Goal: Information Seeking & Learning: Learn about a topic

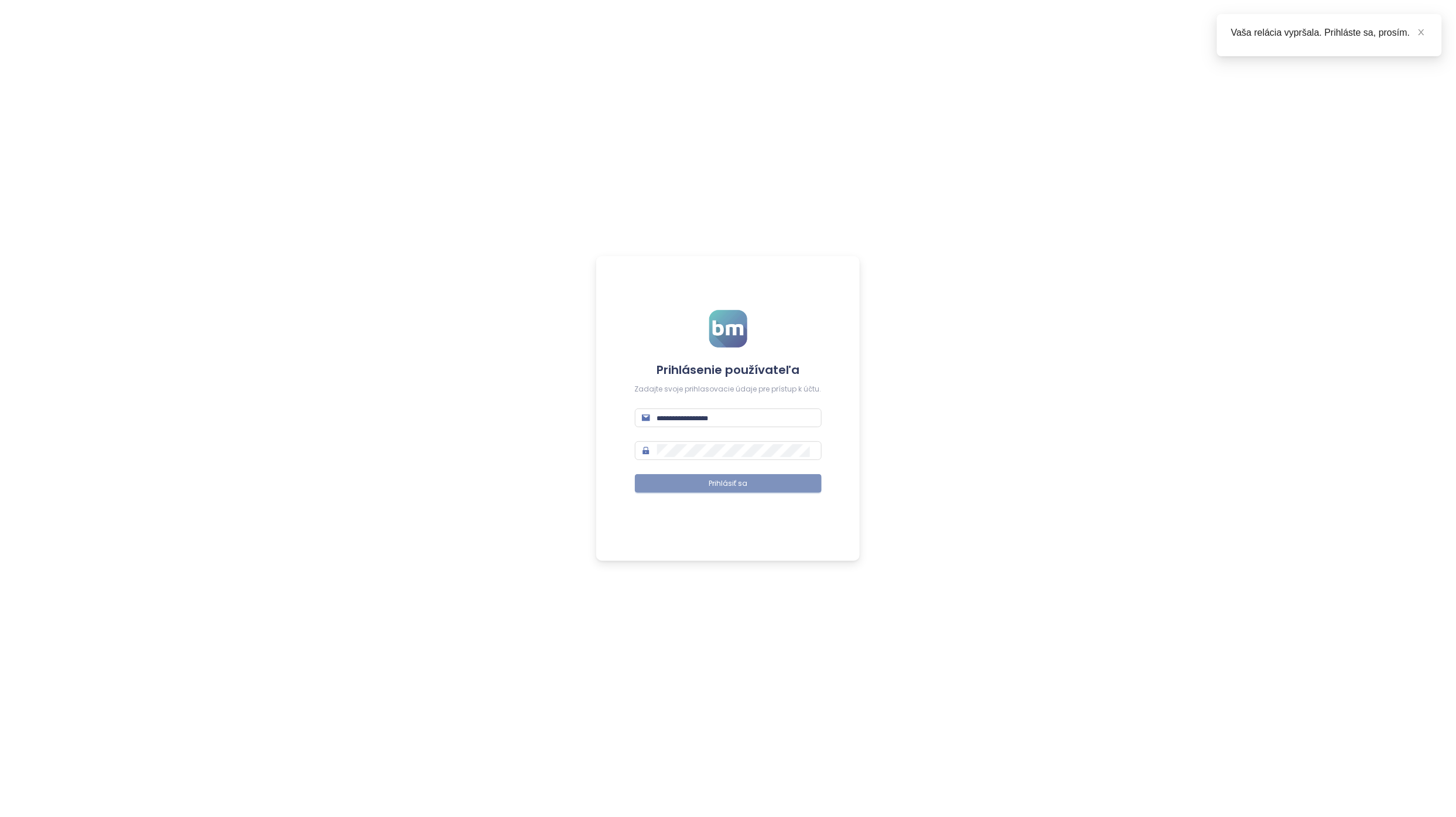
type input "**********"
click at [726, 486] on span "Prihlásiť sa" at bounding box center [728, 483] width 38 height 11
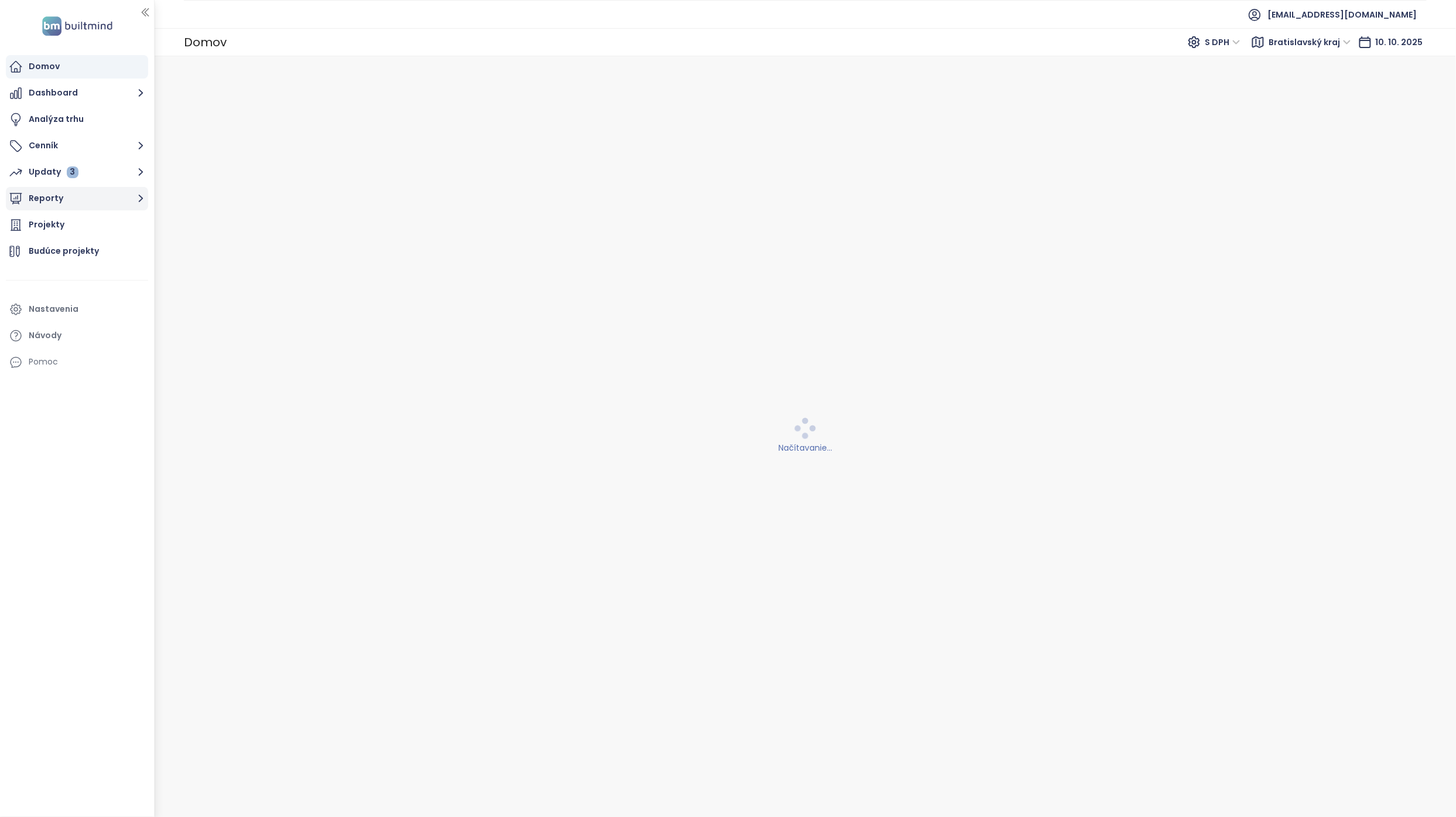
click at [92, 202] on button "Reporty" at bounding box center [77, 198] width 142 height 23
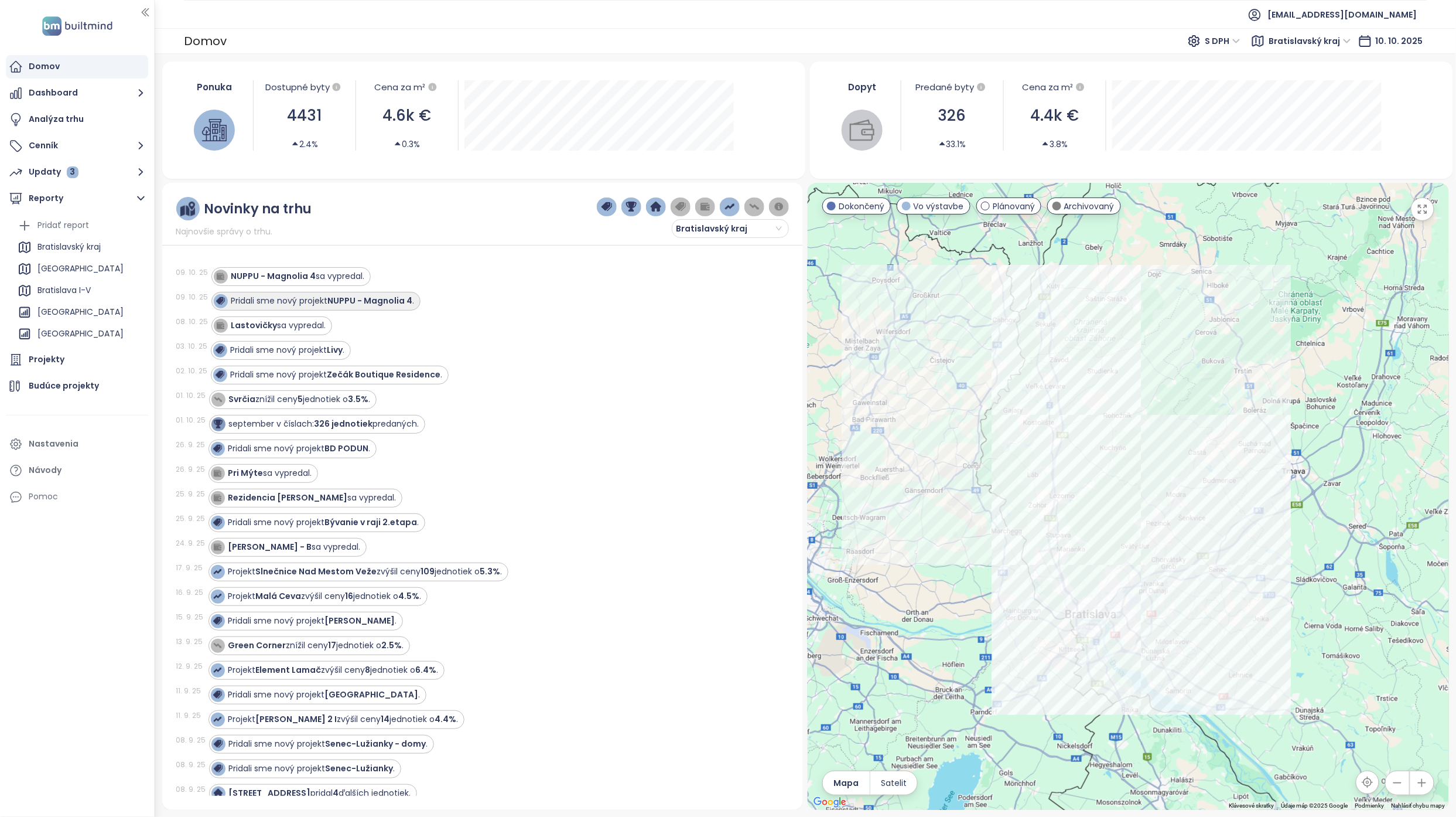
click at [303, 297] on div "Pridali sme nový projekt NUPPU - Magnolia 4 ." at bounding box center [323, 301] width 183 height 12
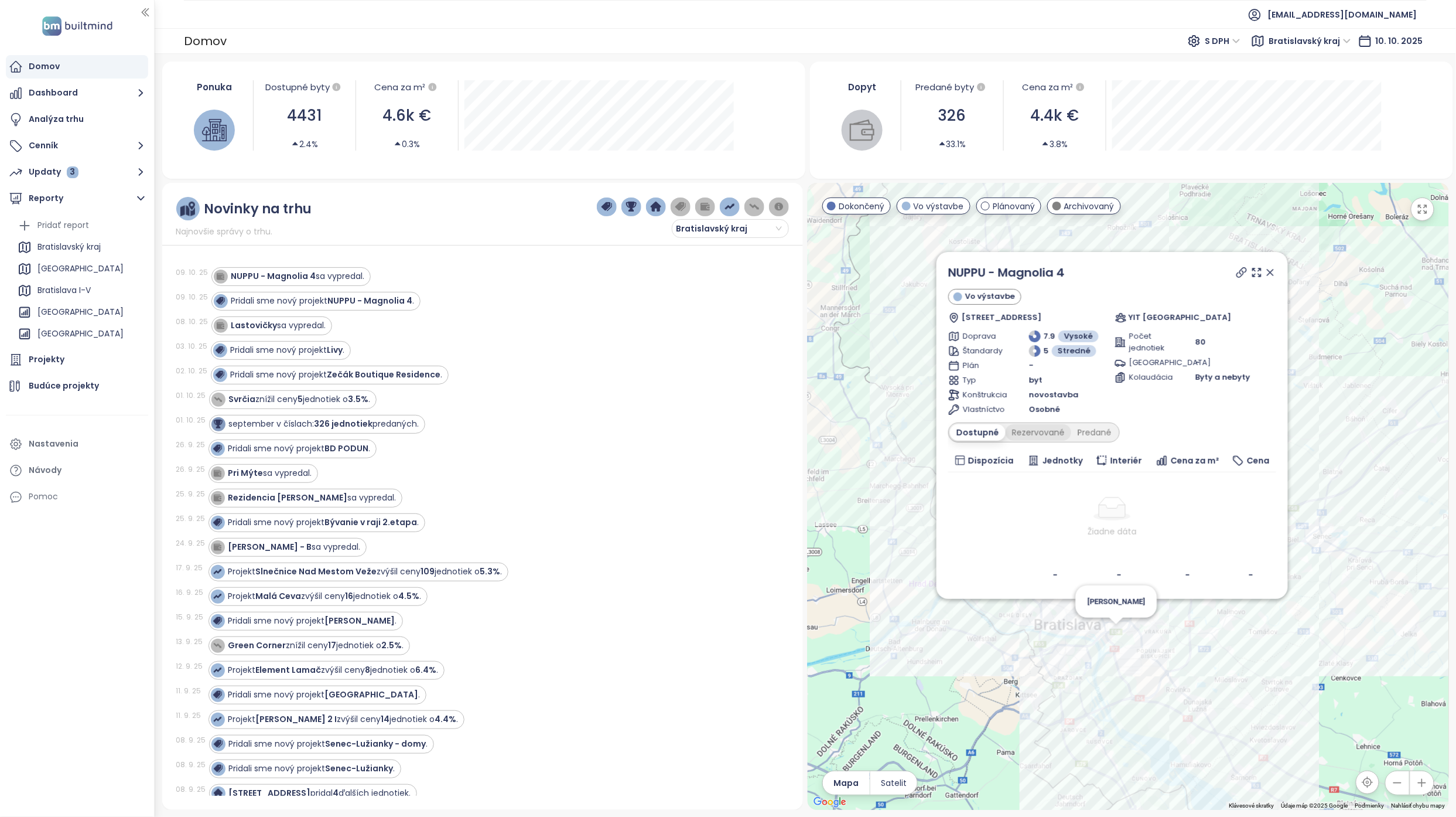
click at [1044, 432] on div "Rezervované" at bounding box center [1038, 432] width 66 height 17
click at [1097, 432] on div "Predané" at bounding box center [1095, 432] width 47 height 17
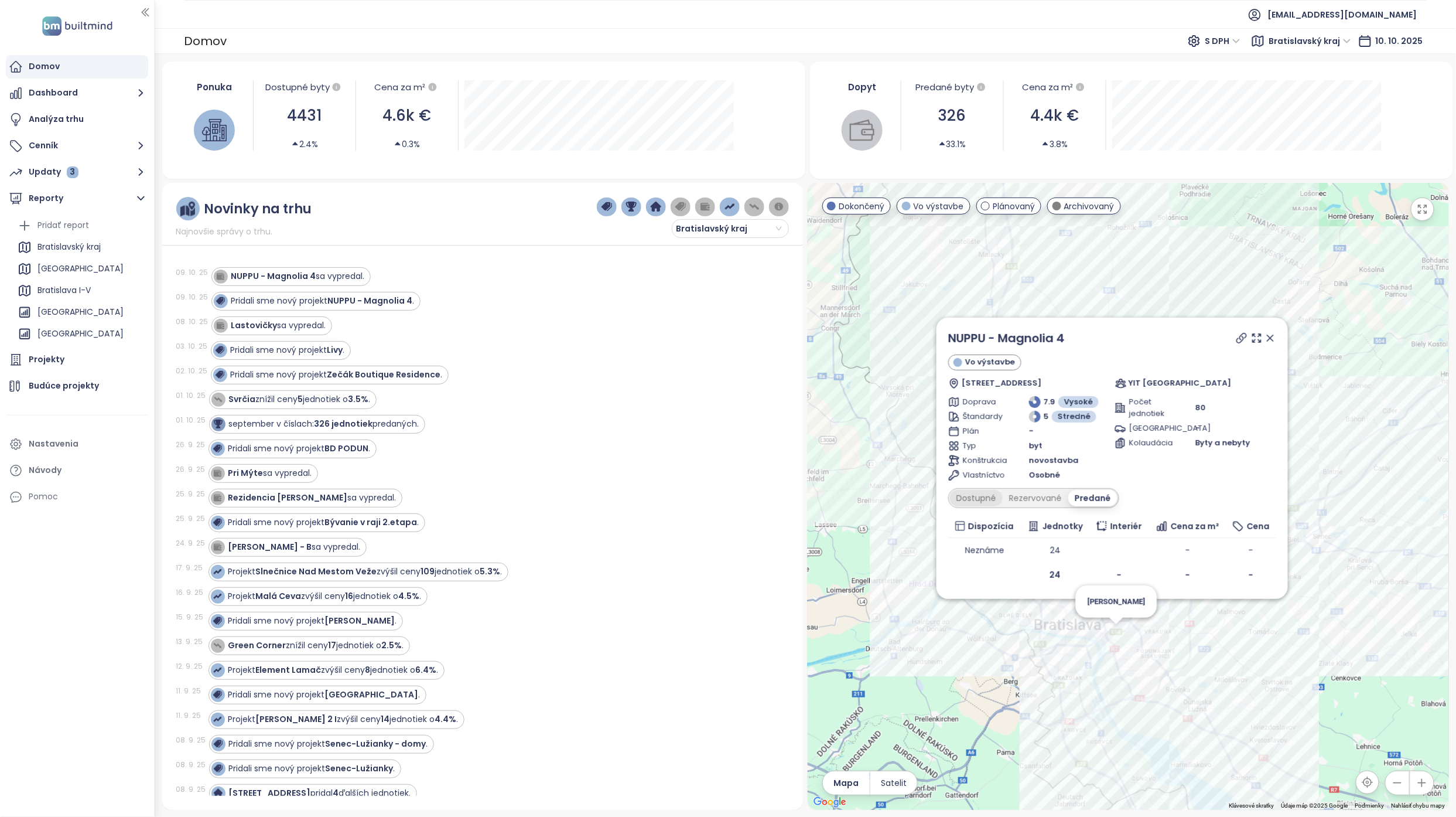
click at [982, 498] on div "Dostupné" at bounding box center [976, 498] width 52 height 17
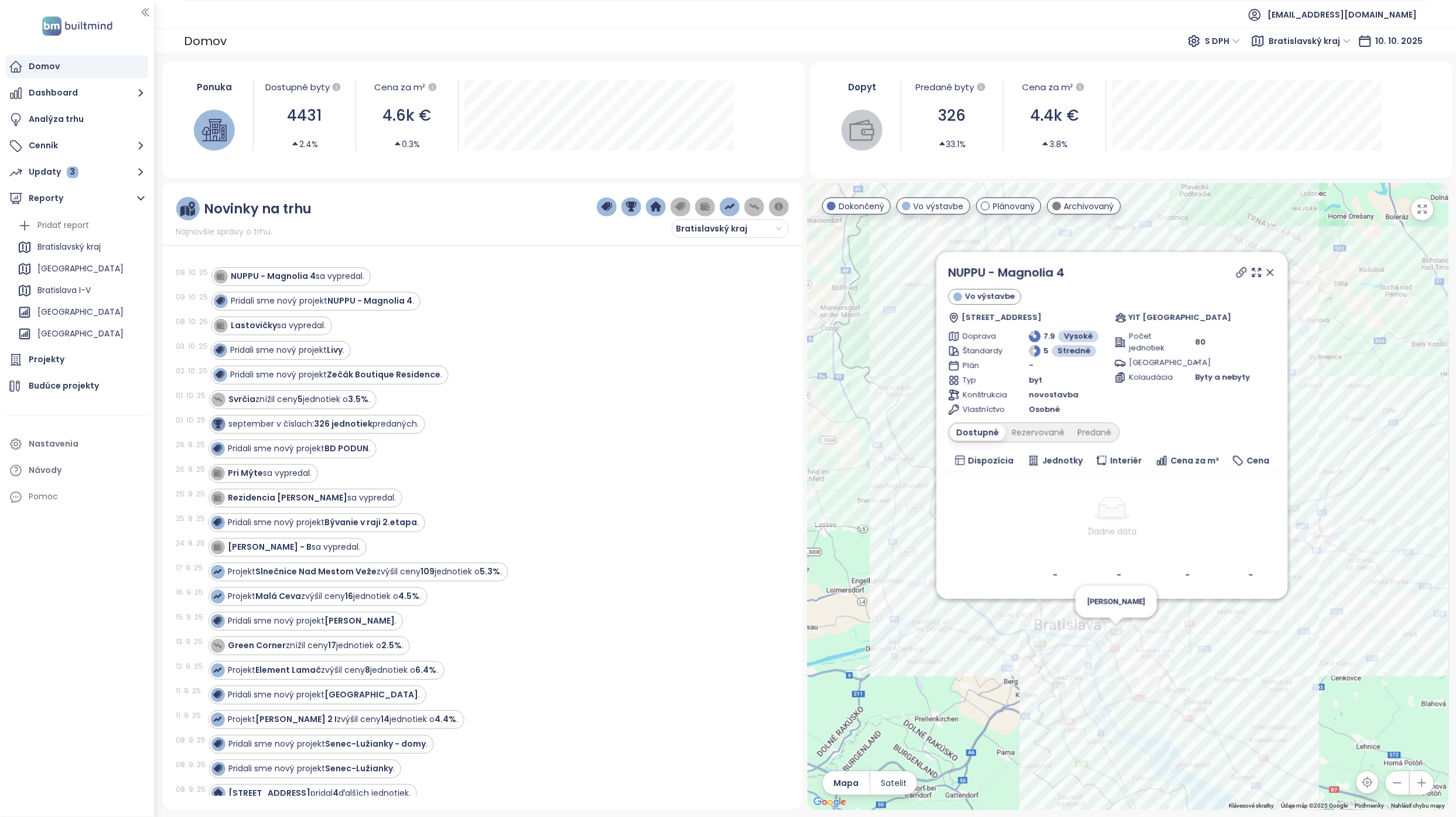
click at [1273, 272] on icon at bounding box center [1270, 272] width 12 height 12
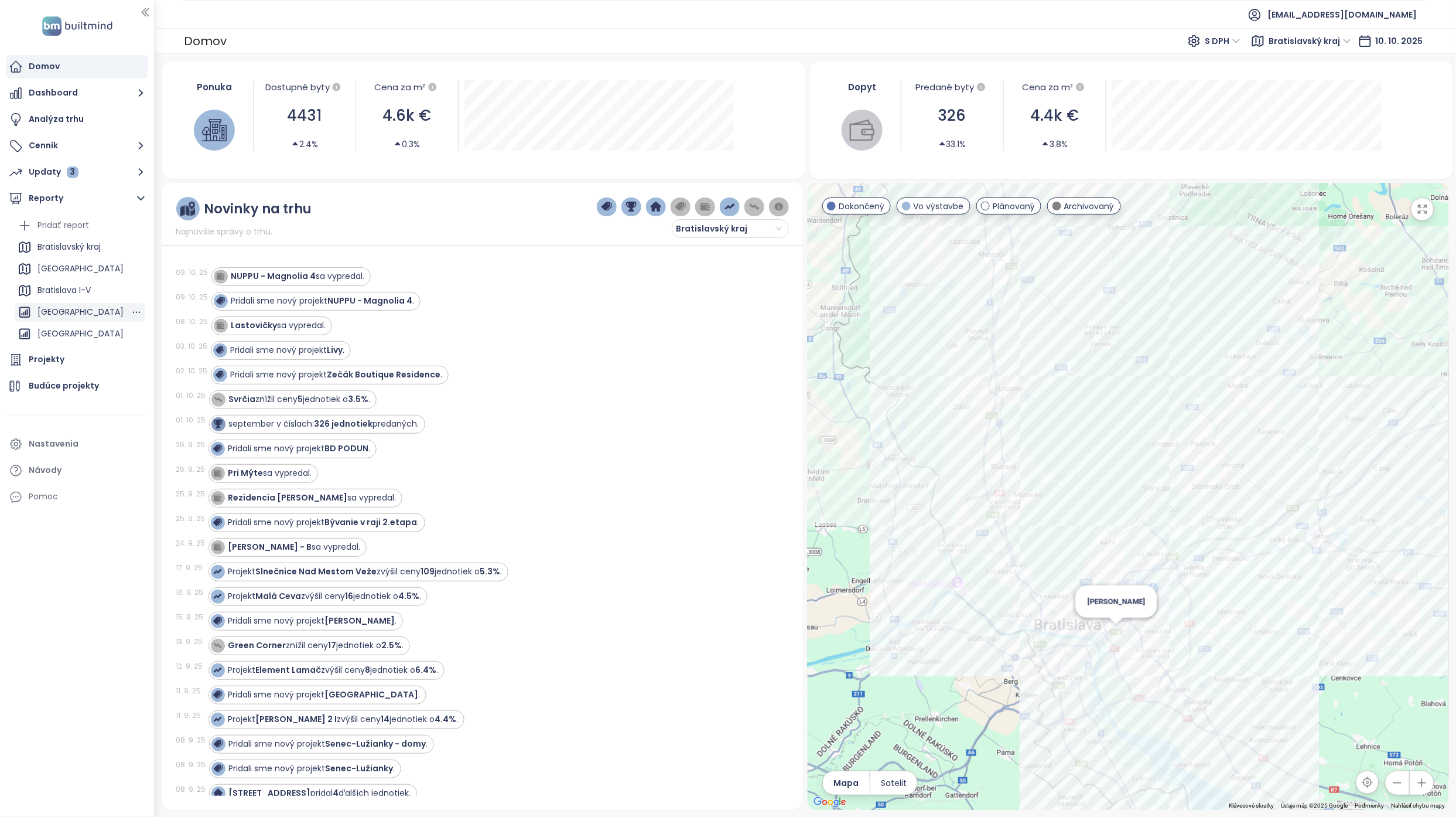
click at [81, 308] on div "[GEOGRAPHIC_DATA]" at bounding box center [80, 312] width 86 height 15
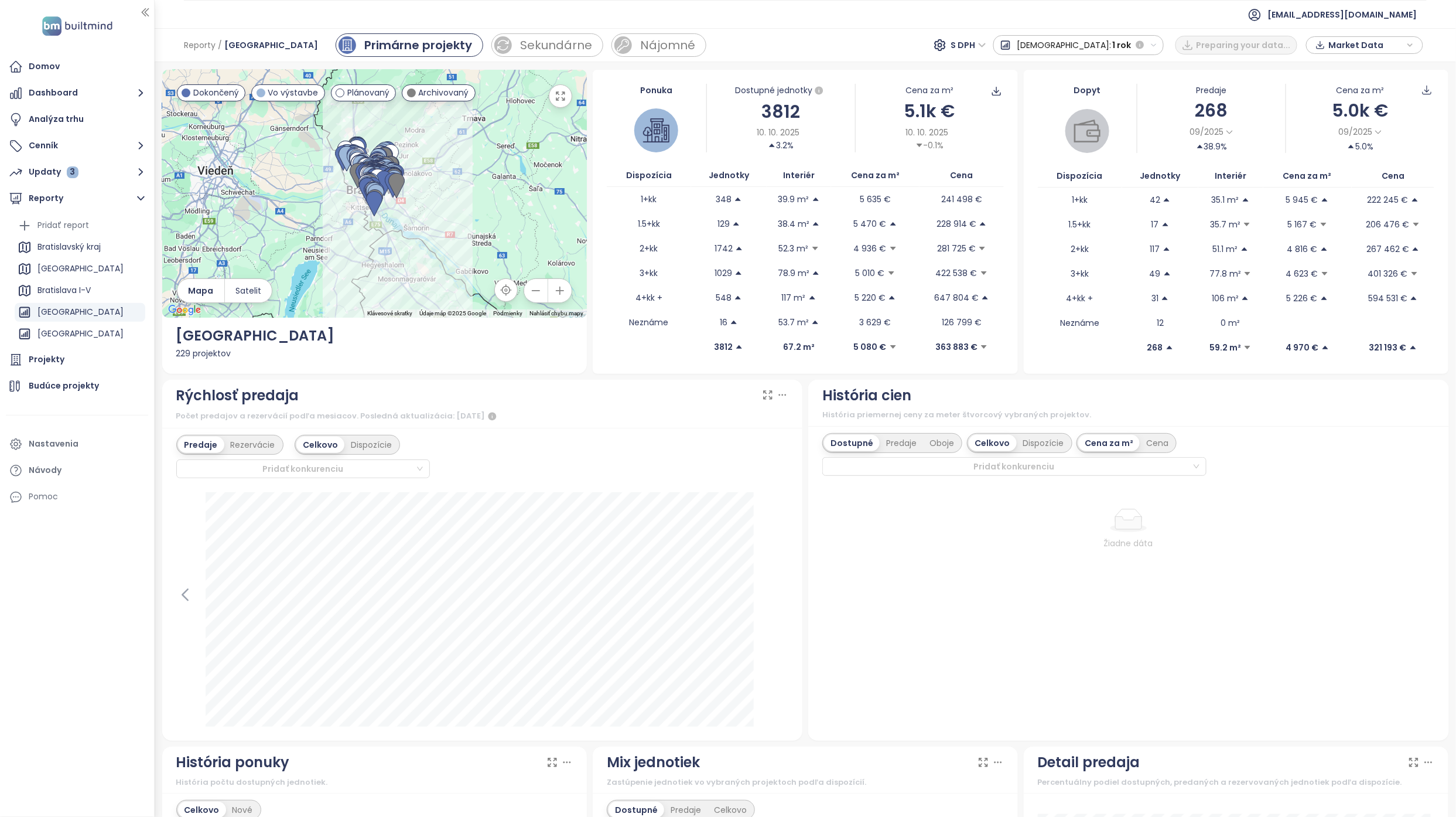
click at [777, 396] on icon at bounding box center [783, 395] width 12 height 12
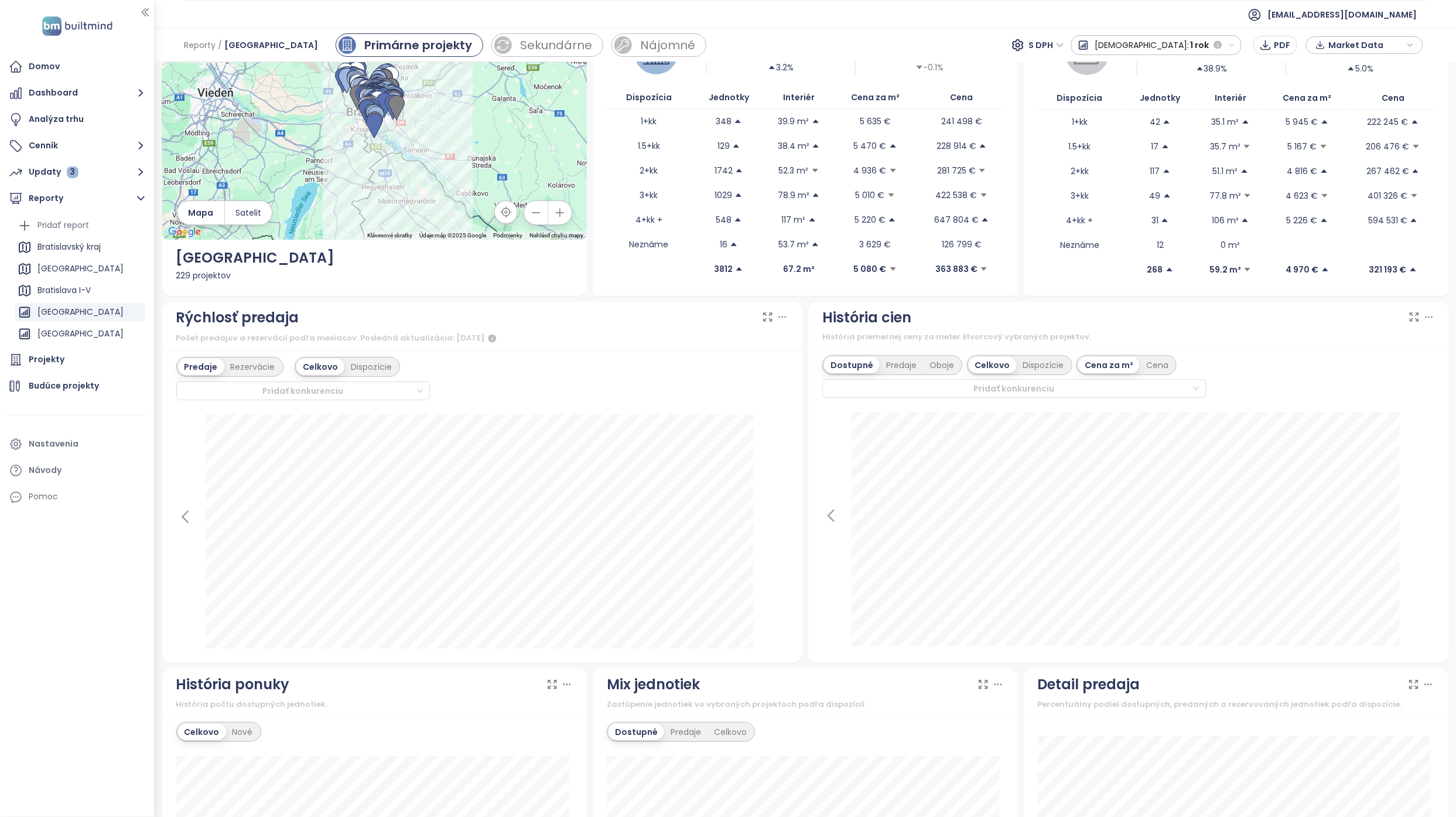
click at [664, 652] on div "Predaje Rezervácie Celkovo Dispozície Pridať konkurenciu [DATE] predané: 268 Kl…" at bounding box center [483, 506] width 641 height 313
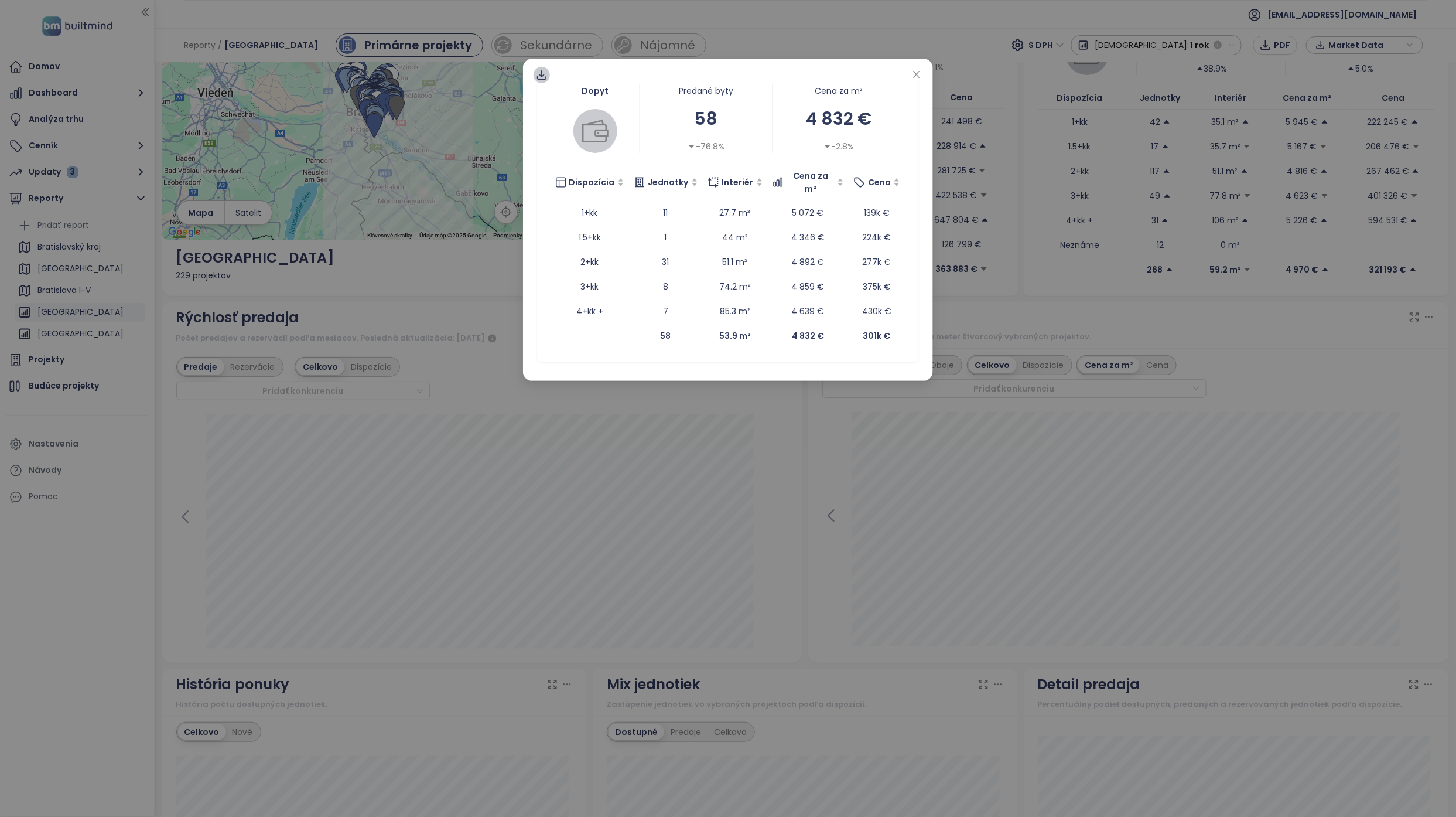
click at [544, 75] on icon at bounding box center [541, 73] width 6 height 7
click at [544, 143] on span "Dáta ako XLSX" at bounding box center [551, 143] width 63 height 12
drag, startPoint x: 914, startPoint y: 76, endPoint x: 936, endPoint y: 101, distance: 33.3
click at [914, 76] on icon "close" at bounding box center [916, 74] width 9 height 9
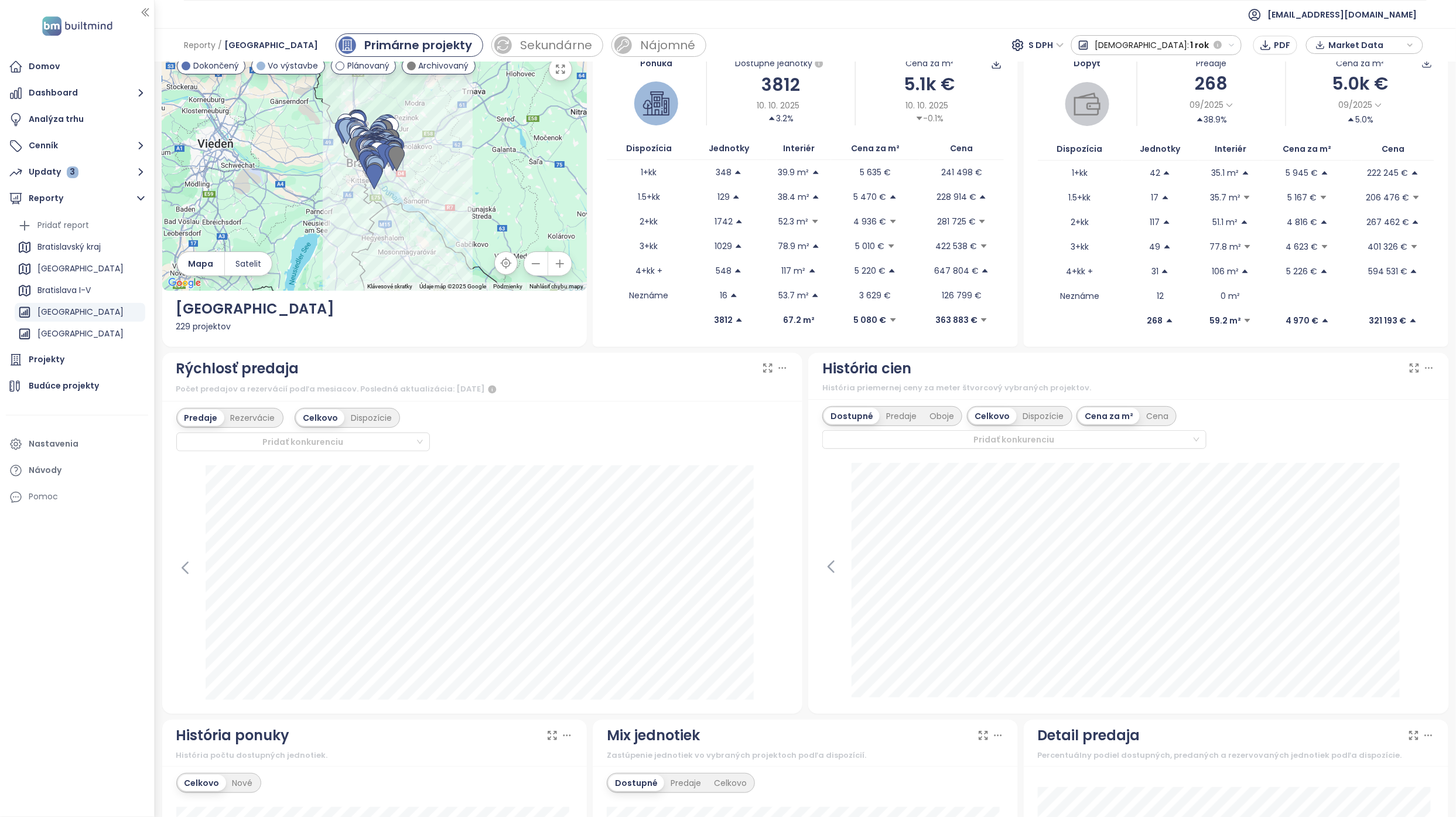
scroll to position [0, 0]
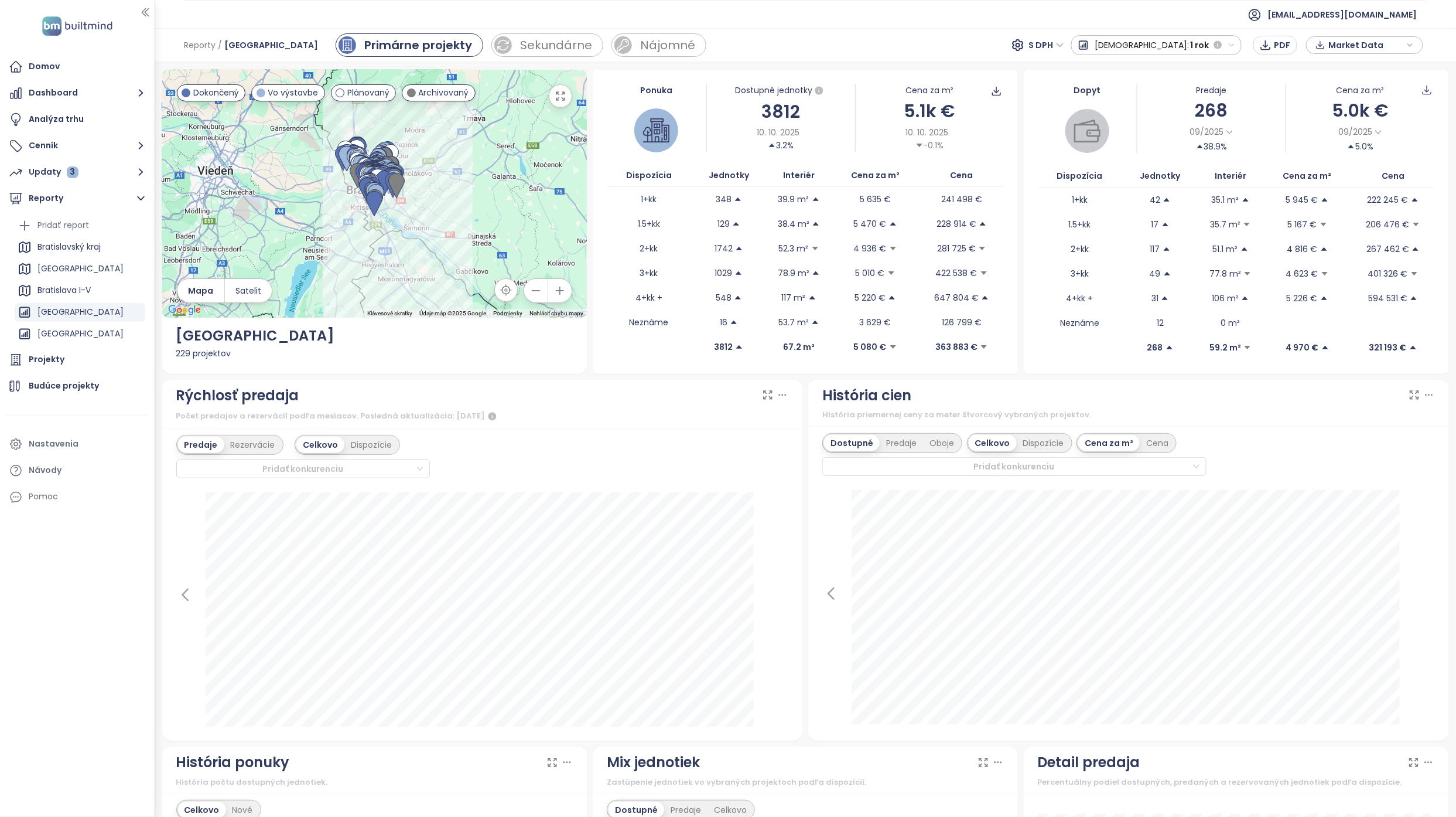
click at [1064, 38] on span "S DPH" at bounding box center [1046, 45] width 35 height 17
click at [1123, 89] on div "Bez DPH" at bounding box center [1118, 87] width 32 height 12
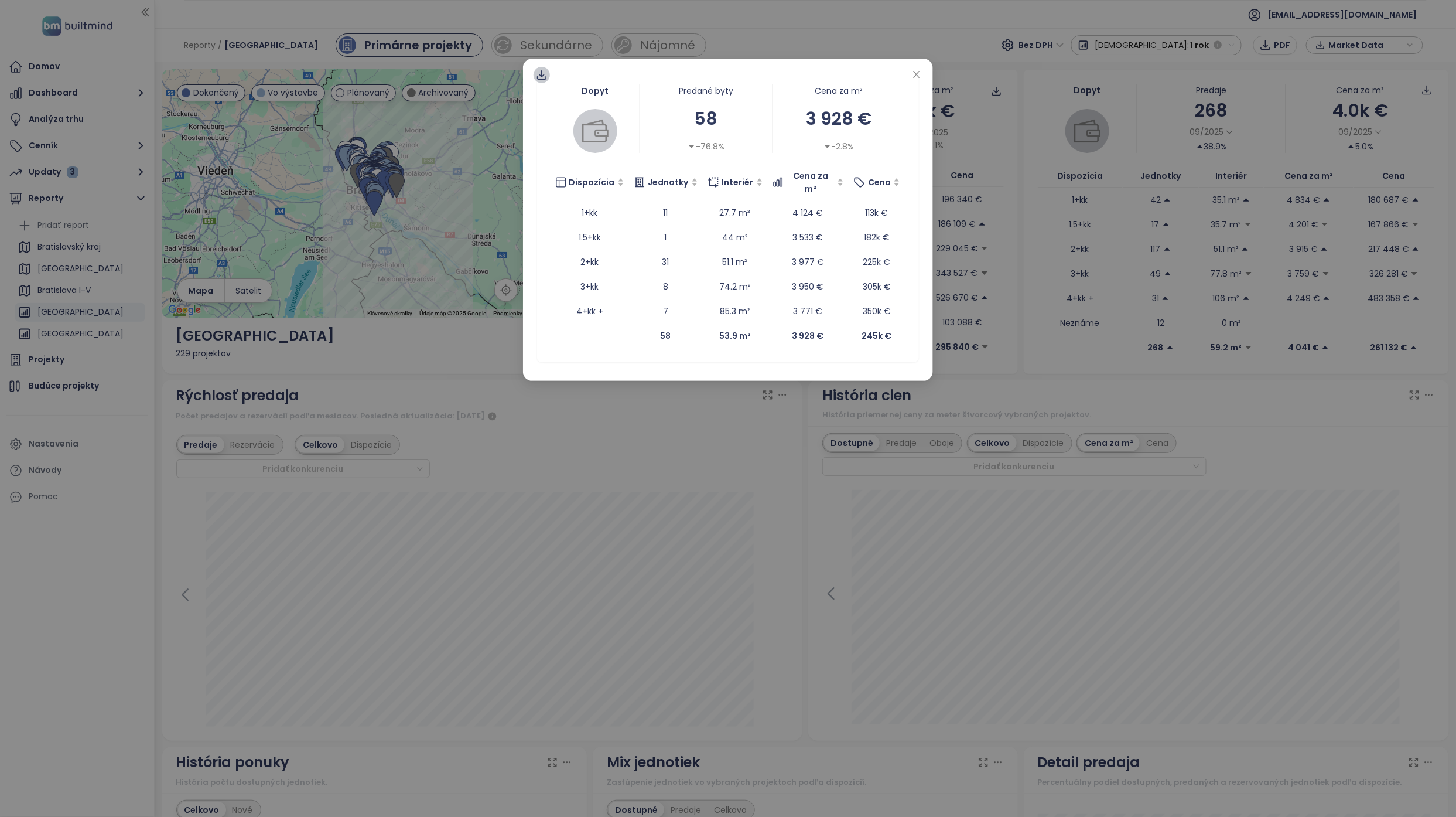
click at [538, 80] on icon at bounding box center [542, 75] width 12 height 12
click at [544, 64] on div "Dopyt Predané byty 58 -76.8% Cena za m² 3 928 € -2.8% Dispozícia Jednotky Inter…" at bounding box center [728, 219] width 410 height 322
click at [544, 67] on div "Dopyt Predané byty 58 -76.8% Cena za m² 3 928 € -2.8% Dispozícia Jednotky Inter…" at bounding box center [728, 219] width 410 height 322
drag, startPoint x: 544, startPoint y: 67, endPoint x: 544, endPoint y: 74, distance: 7.0
click at [544, 74] on icon at bounding box center [542, 75] width 12 height 12
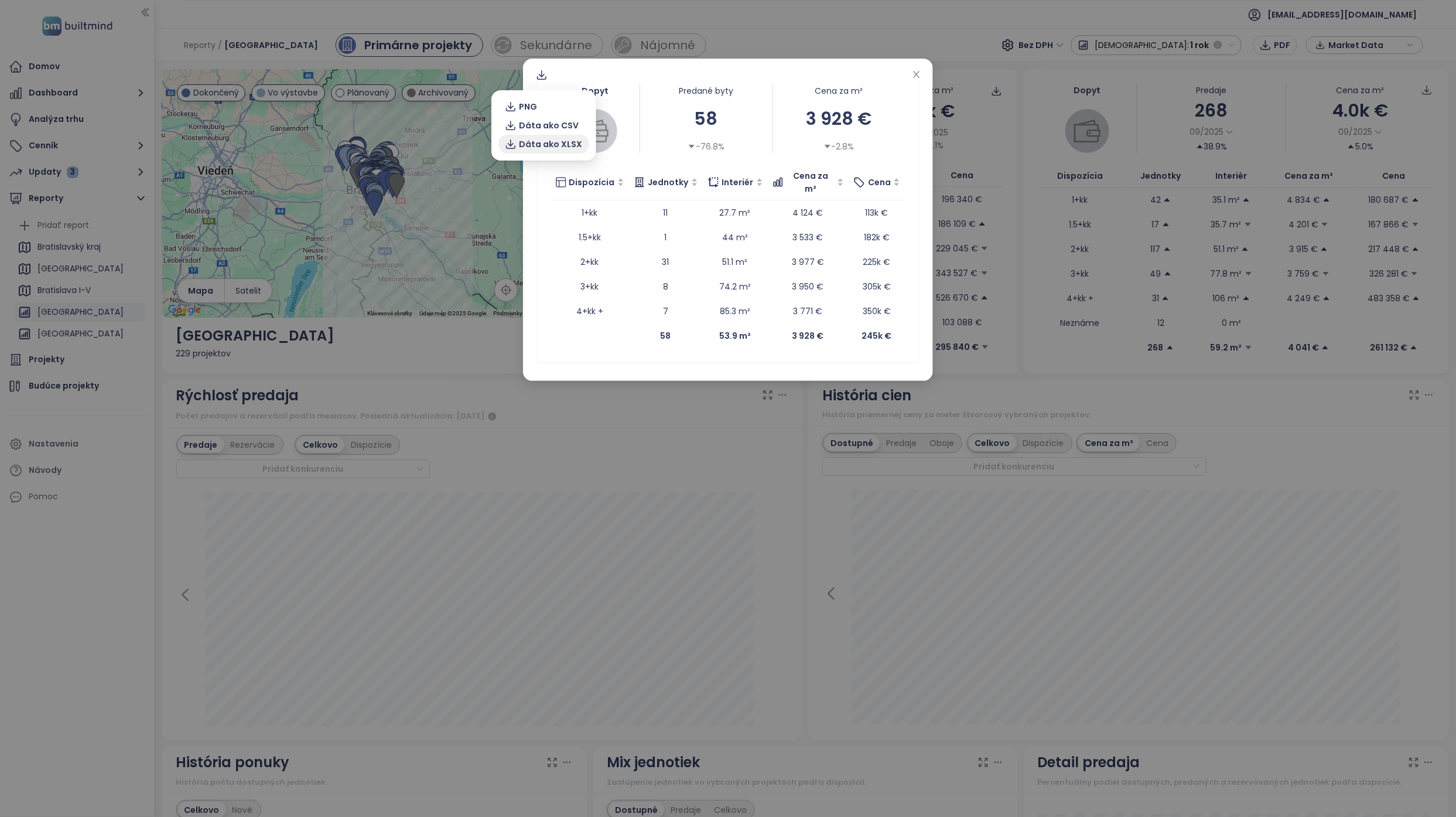
click at [563, 143] on span "Dáta ako XLSX" at bounding box center [551, 143] width 63 height 12
click at [914, 70] on icon "close" at bounding box center [916, 74] width 9 height 9
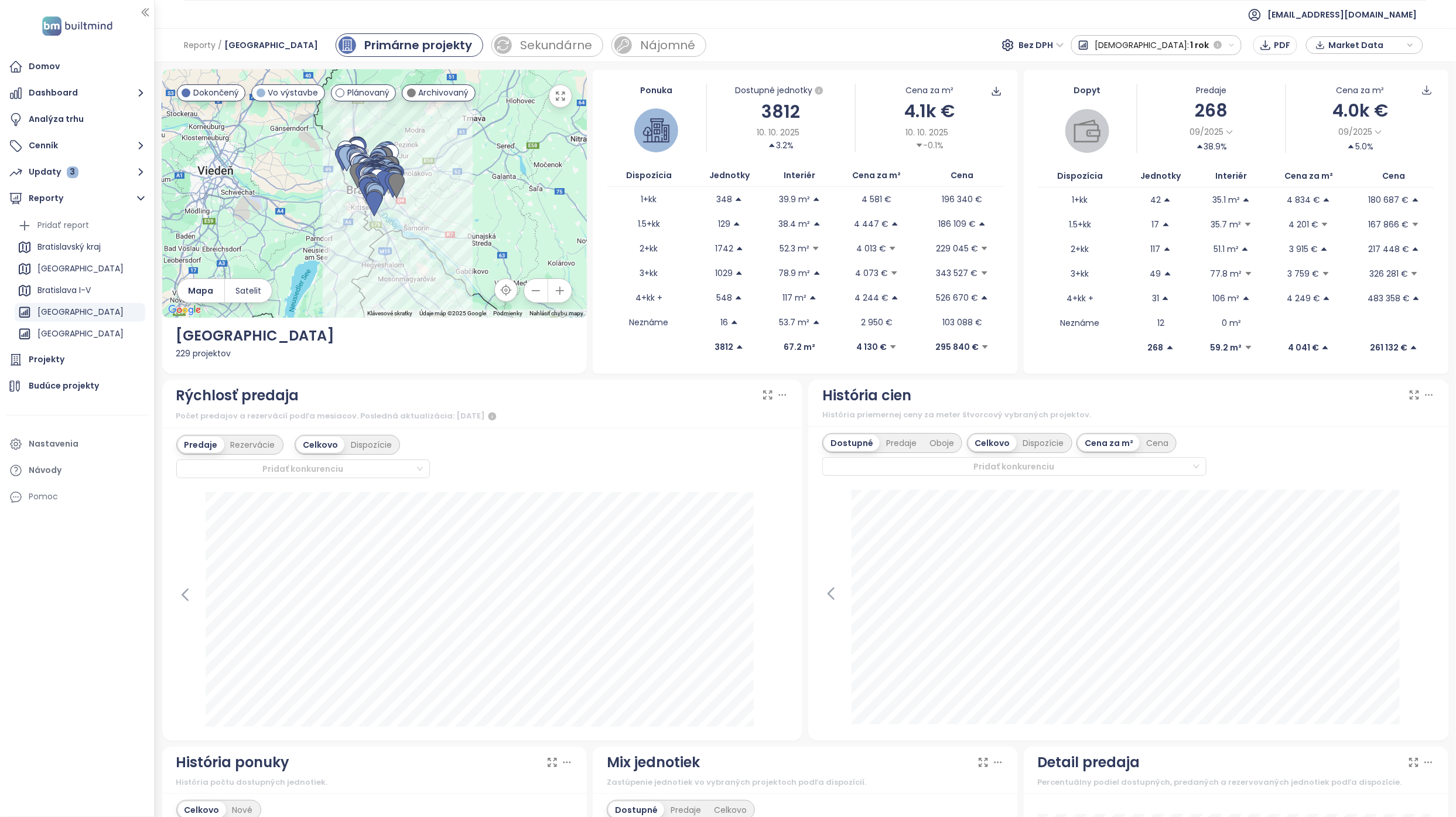
click at [799, 535] on div "Rýchlosť predaja Počet predajov a rezervácií podľa mesiacov. Posledná aktualizá…" at bounding box center [482, 560] width 647 height 361
click at [805, 434] on div "História cien História priemernej ceny za meter štvorcový vybraných projektov. …" at bounding box center [1128, 560] width 647 height 361
click at [82, 62] on div "Domov" at bounding box center [77, 67] width 142 height 23
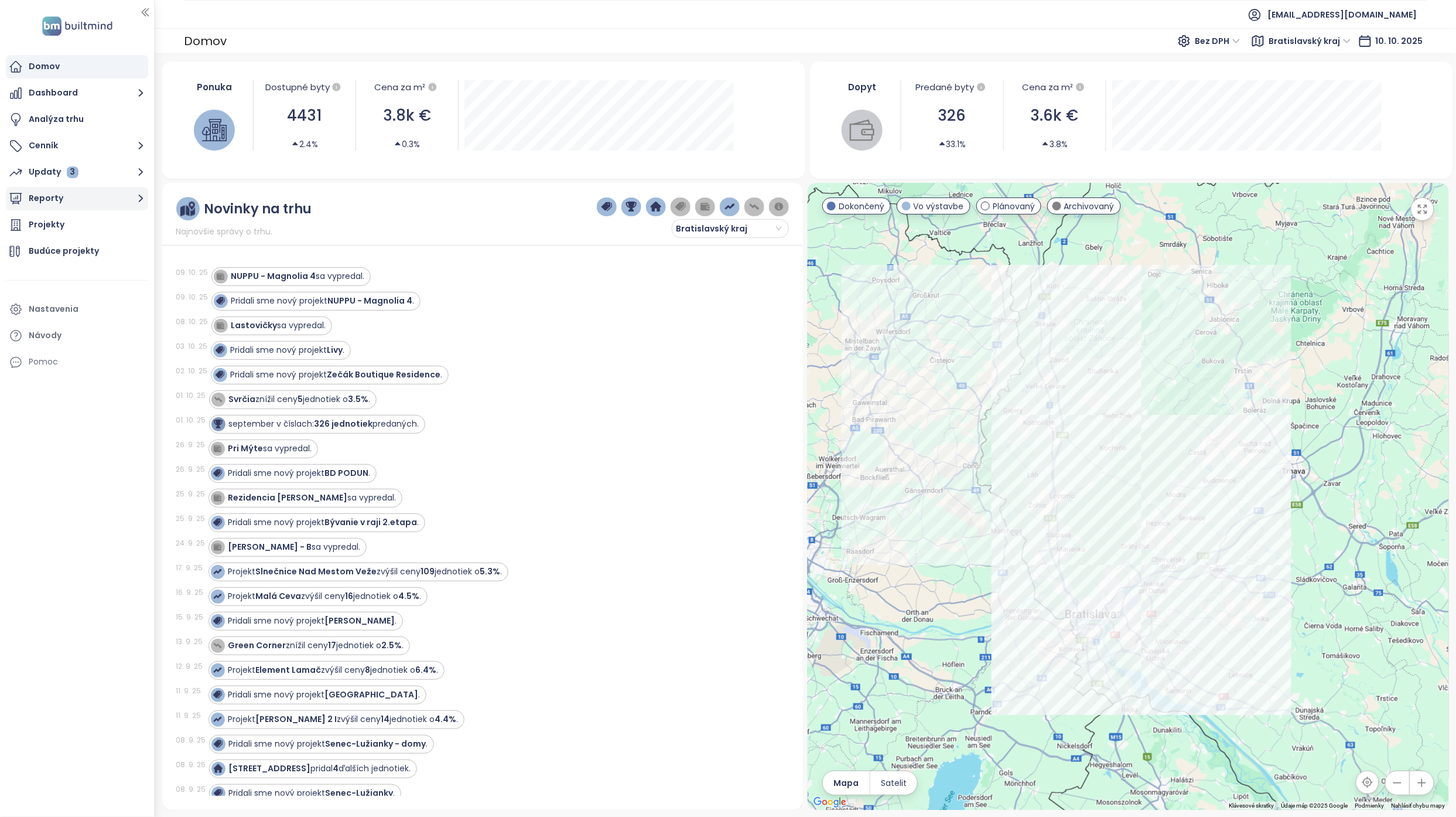
click at [112, 199] on button "Reporty" at bounding box center [77, 198] width 142 height 23
click at [98, 306] on div "[GEOGRAPHIC_DATA]" at bounding box center [80, 312] width 86 height 15
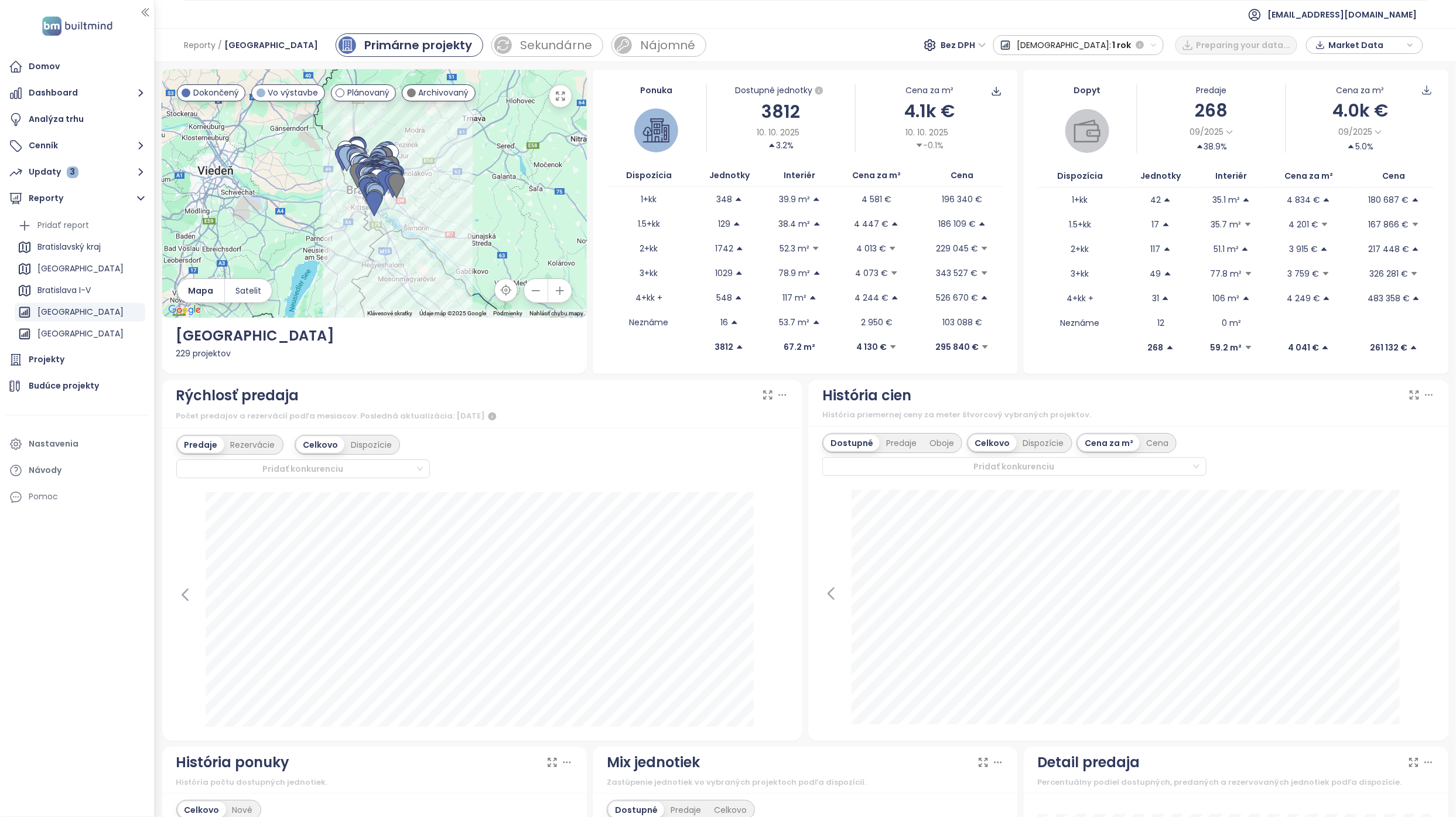
click at [684, 404] on div "Rýchlosť predaja" at bounding box center [483, 396] width 613 height 22
click at [83, 311] on div "[GEOGRAPHIC_DATA]" at bounding box center [80, 312] width 86 height 15
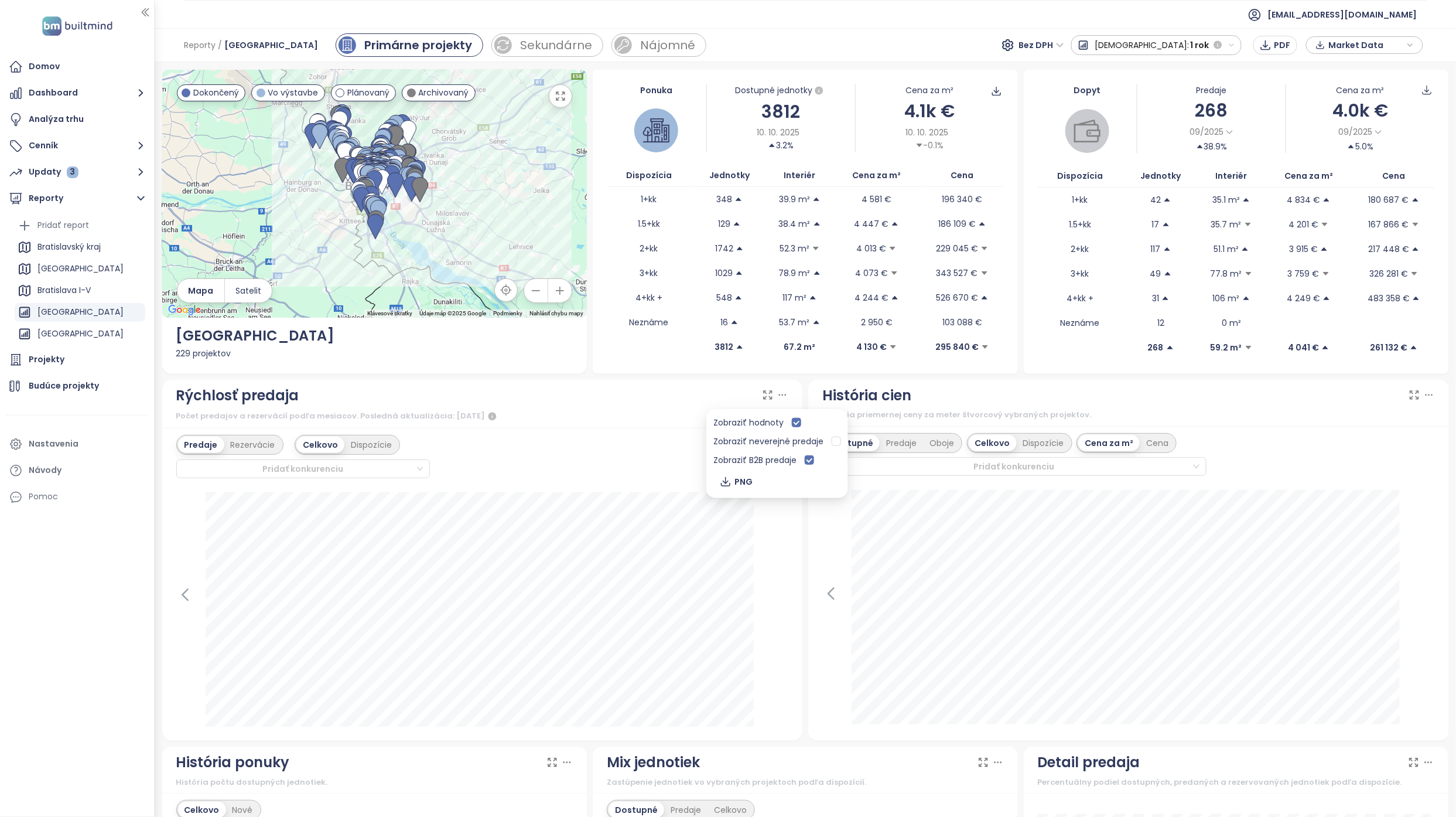
click at [777, 399] on icon at bounding box center [783, 395] width 12 height 12
click at [690, 401] on div "Rýchlosť predaja" at bounding box center [483, 396] width 613 height 22
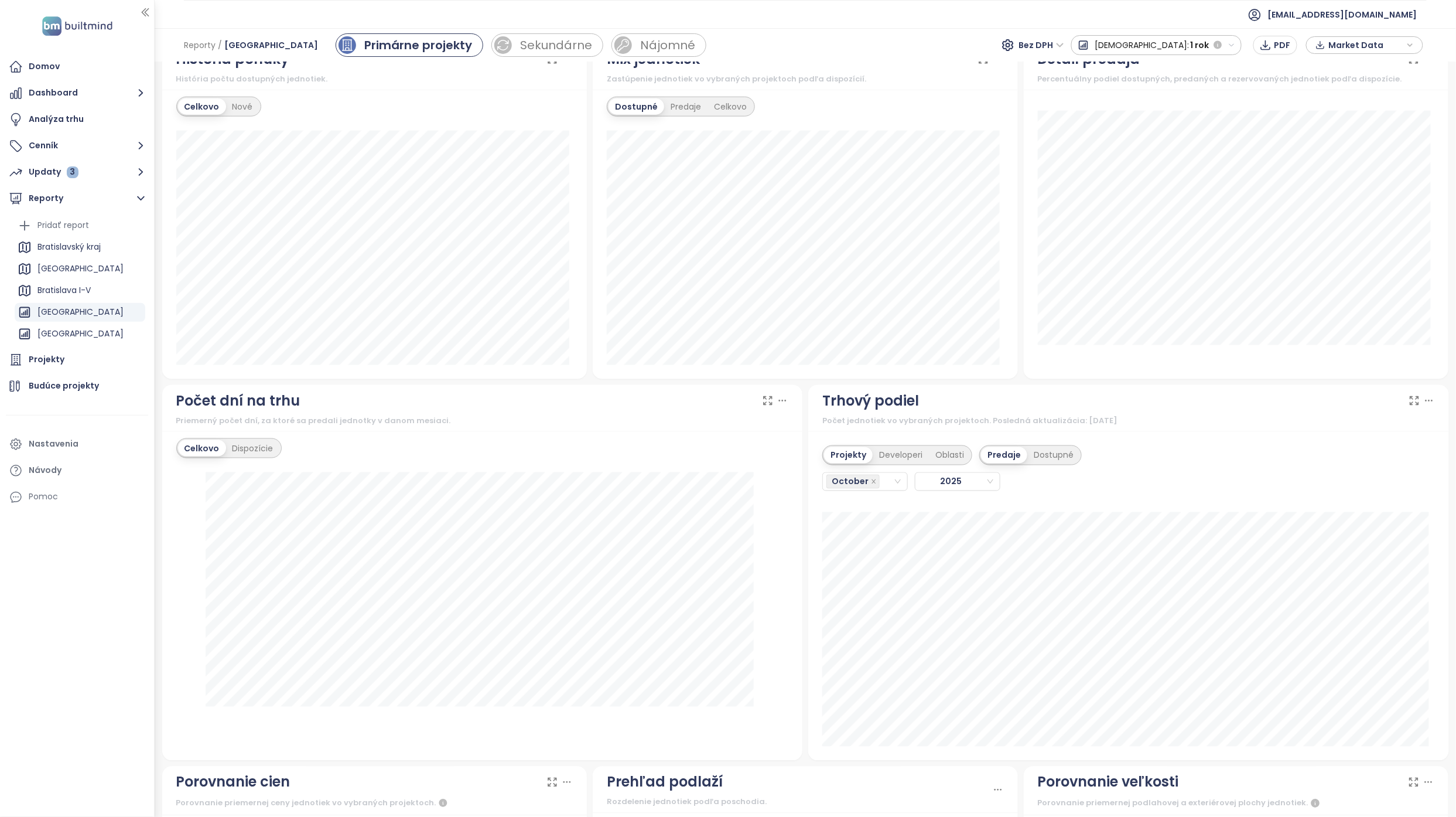
scroll to position [469, 0]
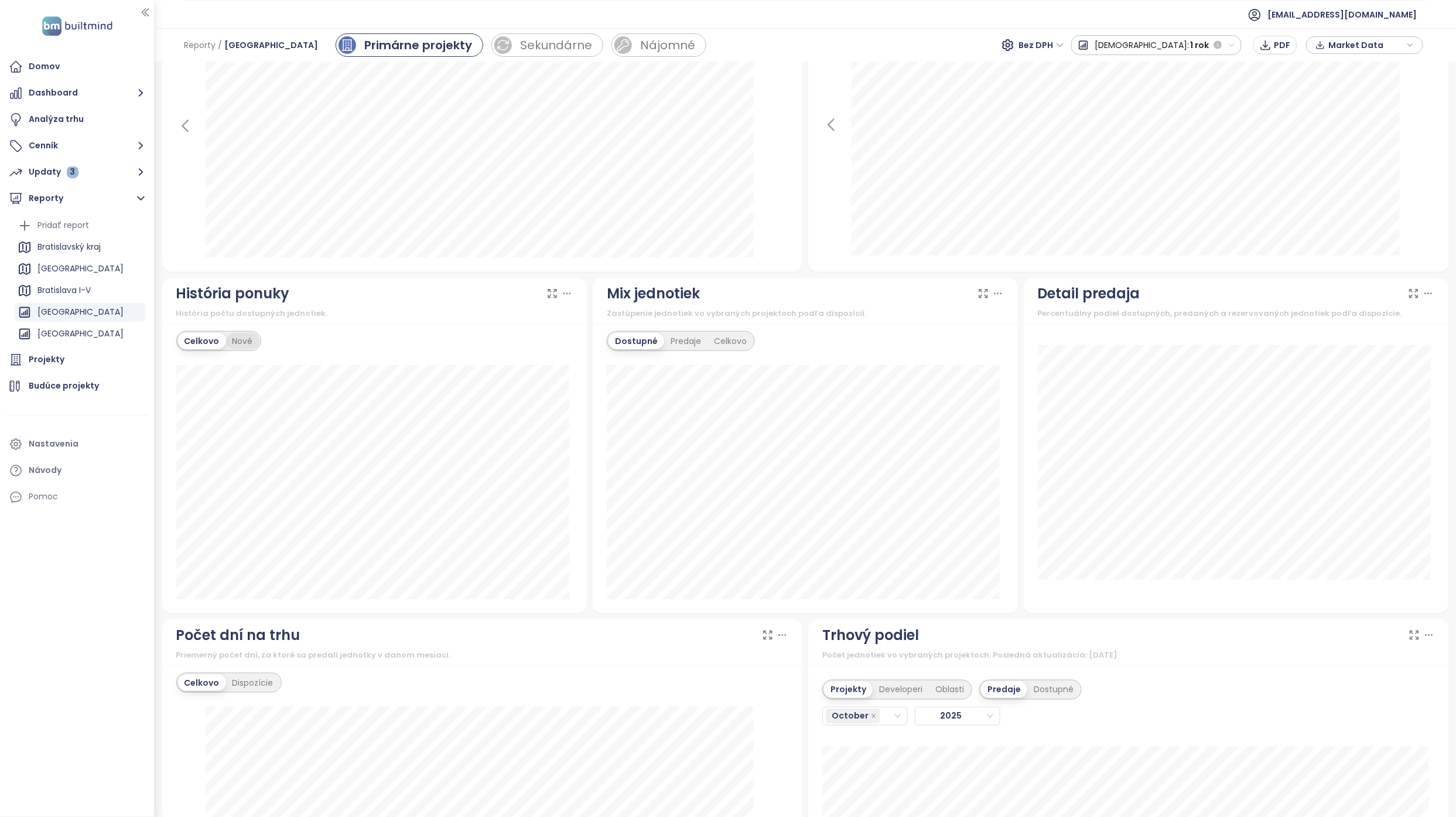
click at [242, 349] on div "Nové" at bounding box center [243, 341] width 33 height 17
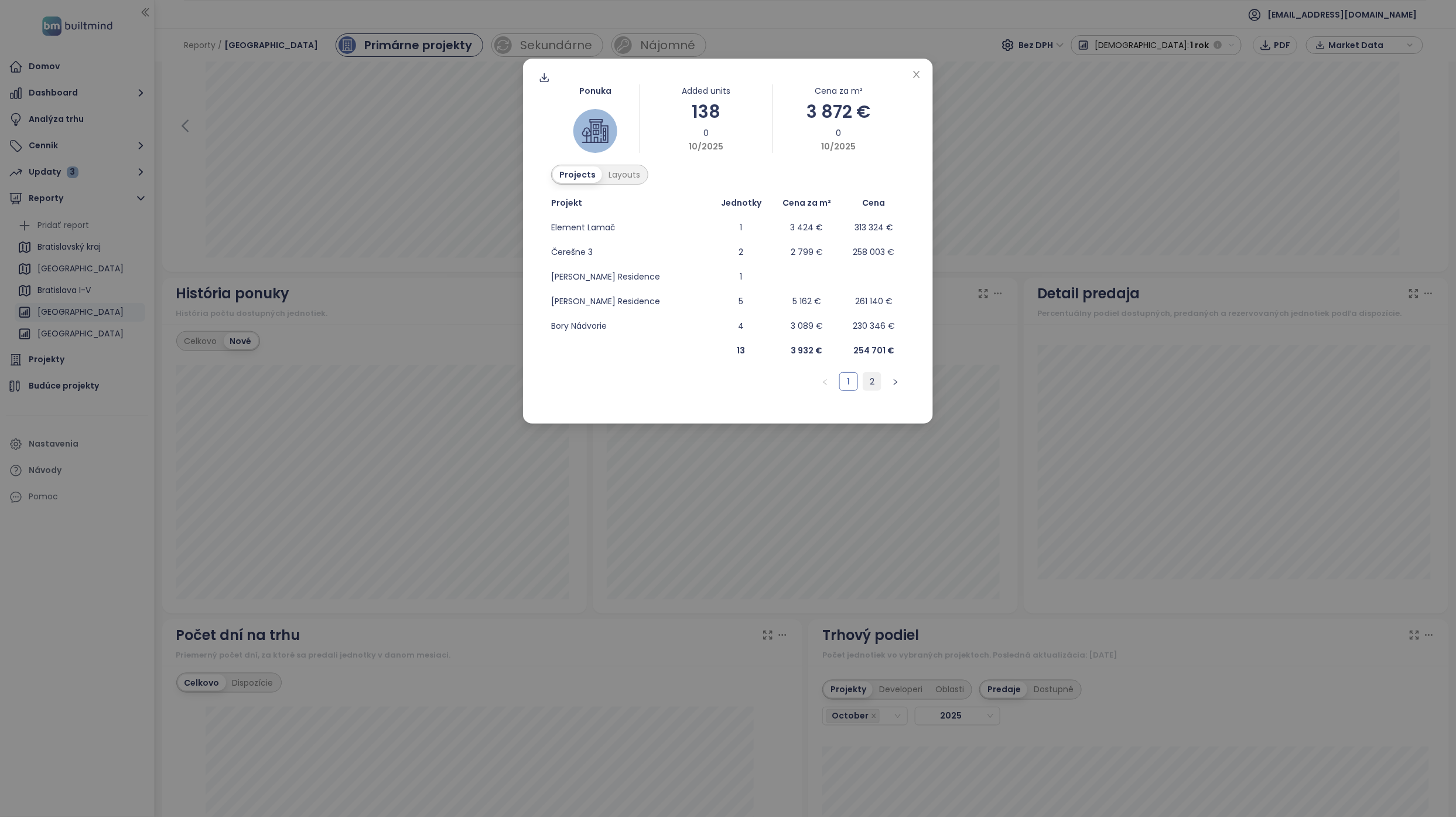
click at [872, 377] on link "2" at bounding box center [872, 381] width 17 height 17
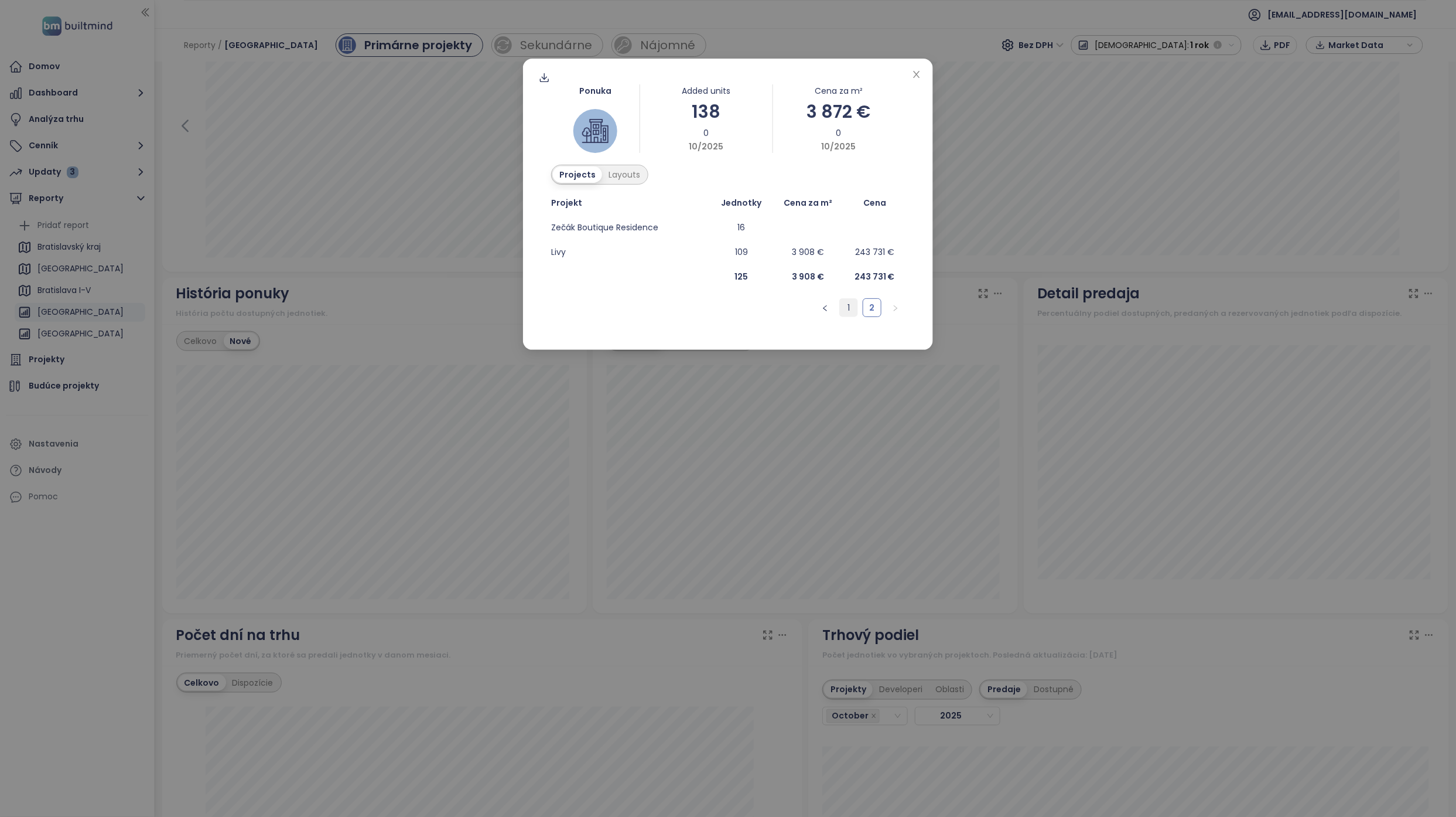
click at [847, 307] on link "1" at bounding box center [848, 307] width 17 height 17
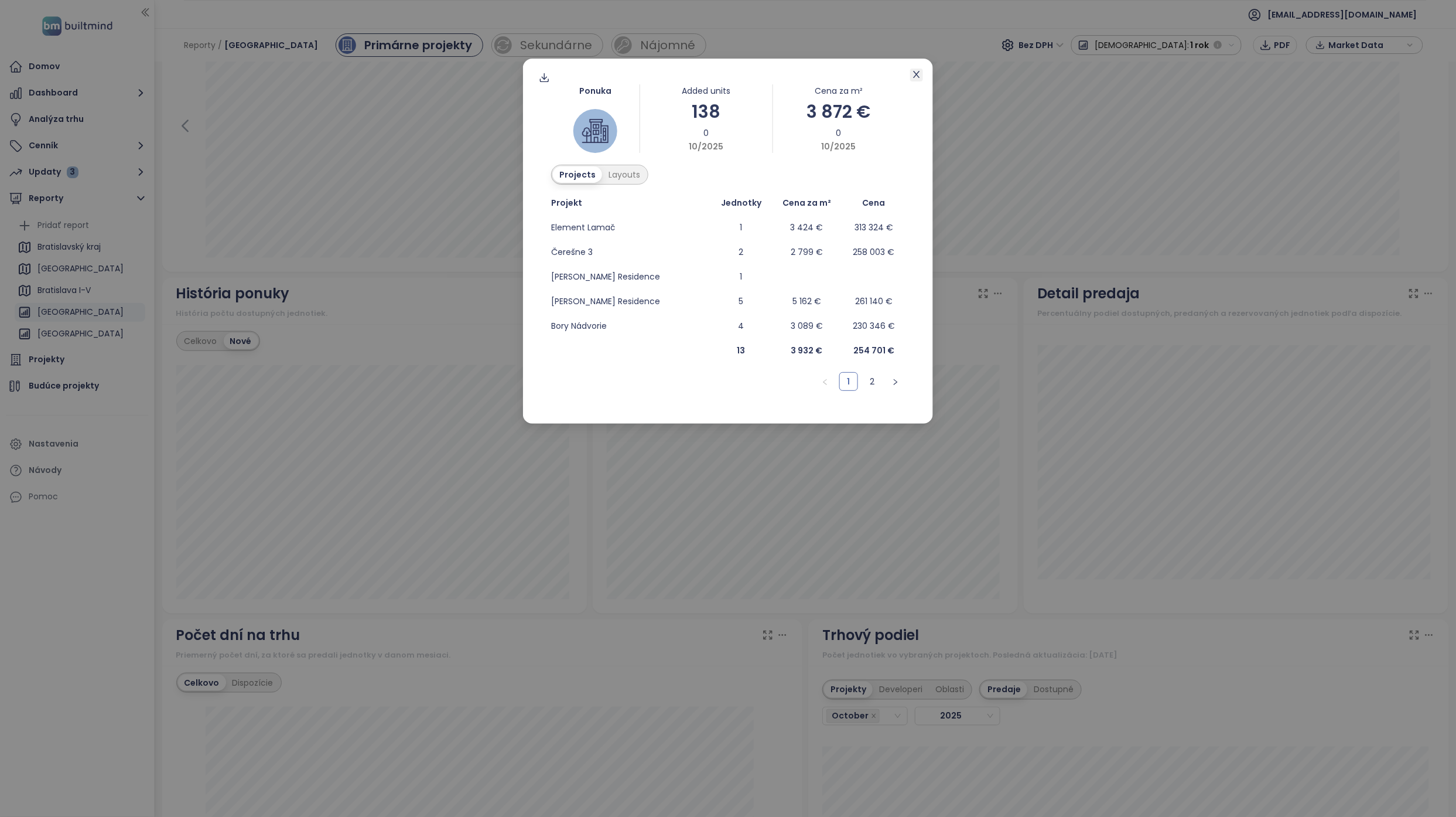
click at [921, 76] on icon "close" at bounding box center [916, 74] width 9 height 9
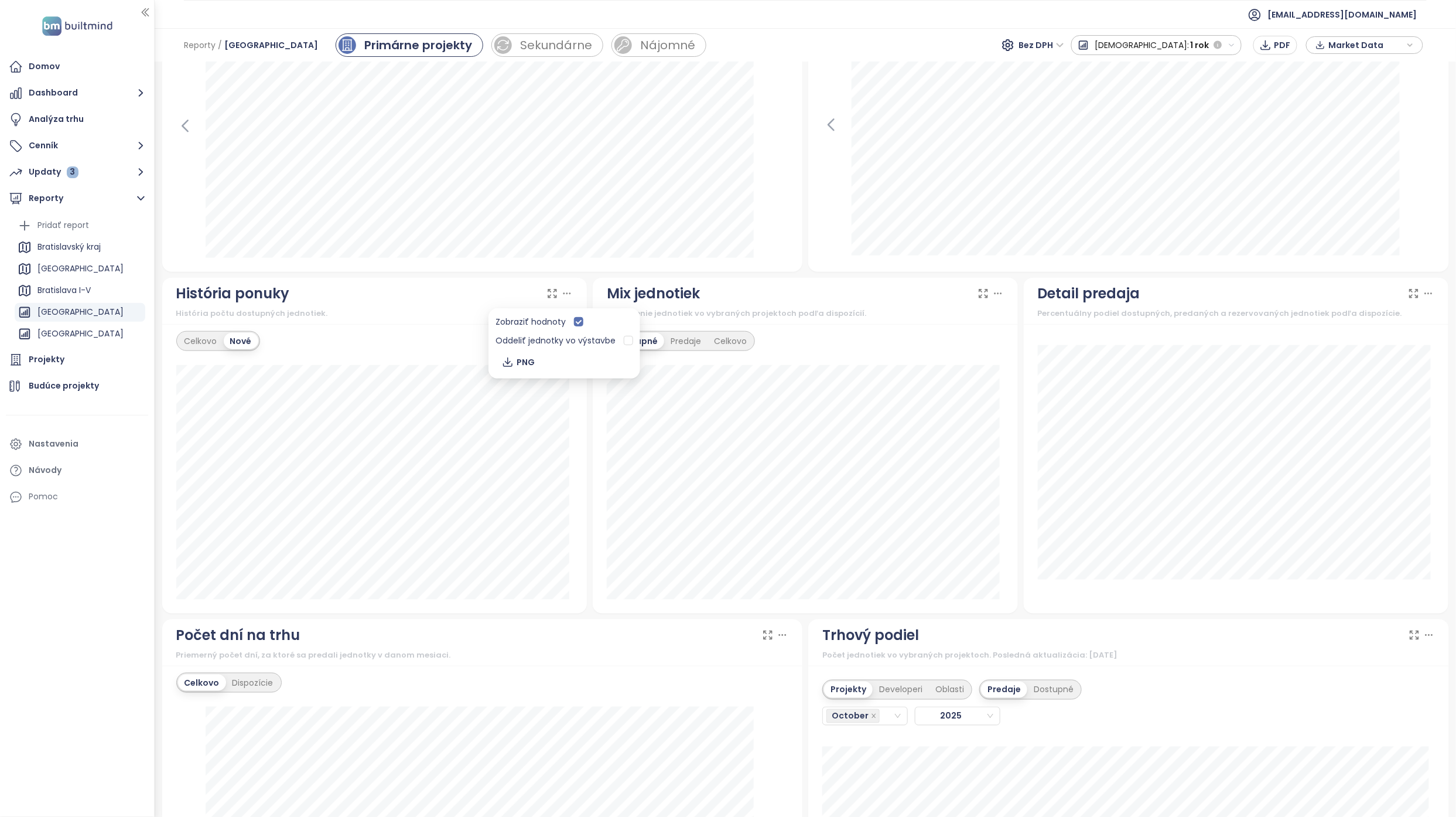
click at [567, 296] on icon at bounding box center [567, 293] width 12 height 12
click at [502, 325] on div "História ponuky História počtu dostupných jednotiek." at bounding box center [375, 301] width 425 height 47
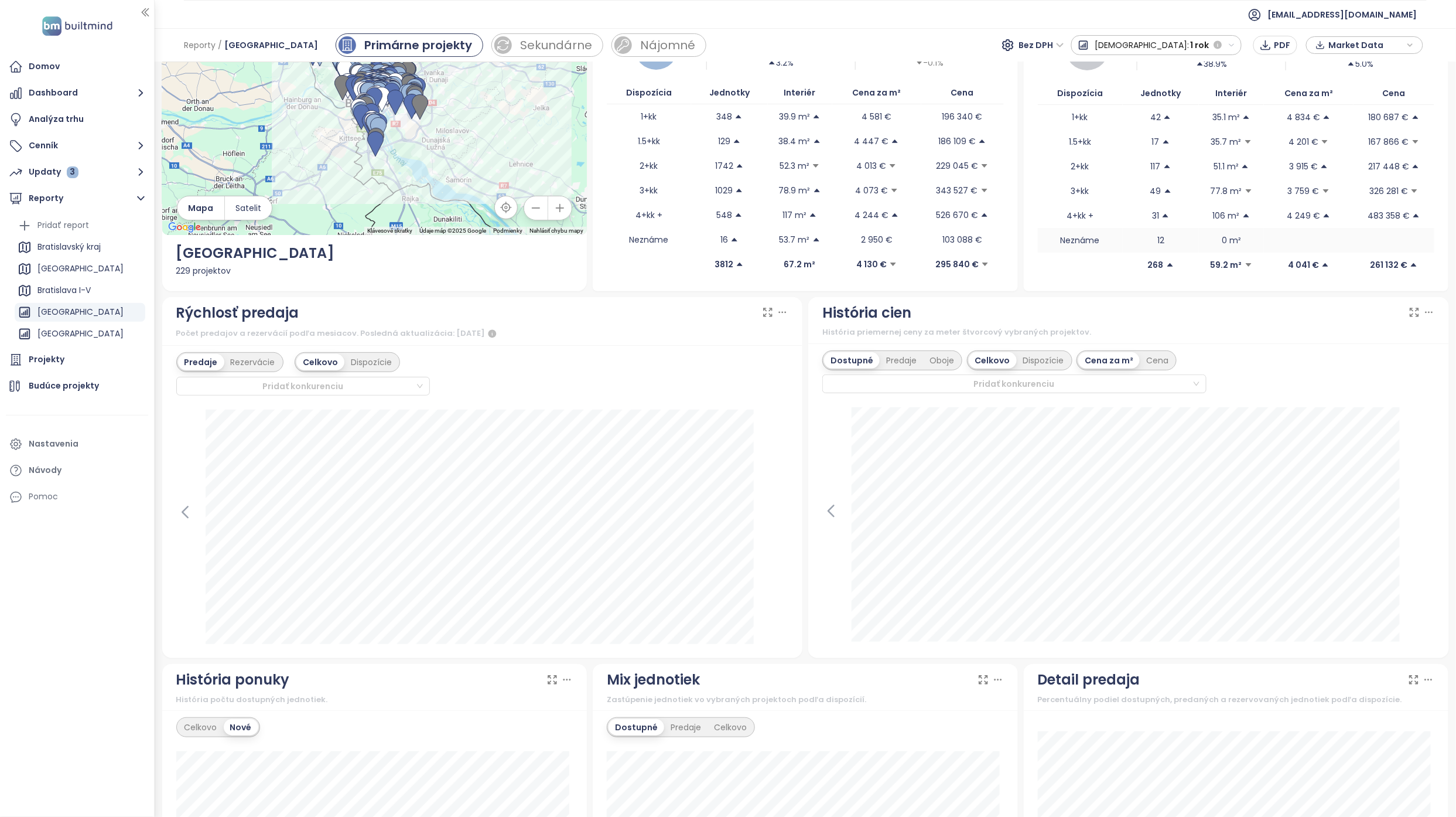
scroll to position [0, 0]
